Goal: Transaction & Acquisition: Book appointment/travel/reservation

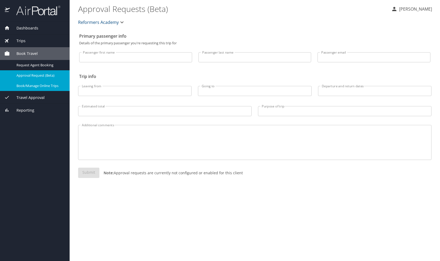
click at [37, 87] on span "Book/Manage Online Trips" at bounding box center [39, 85] width 47 height 5
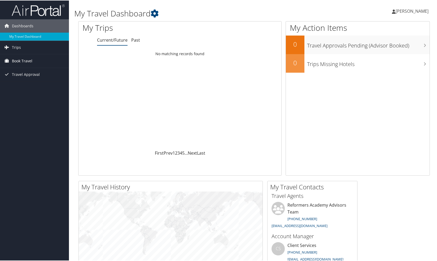
click at [19, 58] on span "Book Travel" at bounding box center [22, 60] width 20 height 13
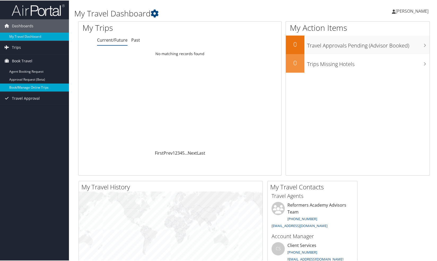
click at [19, 88] on link "Book/Manage Online Trips" at bounding box center [34, 87] width 69 height 8
